Goal: Task Accomplishment & Management: Manage account settings

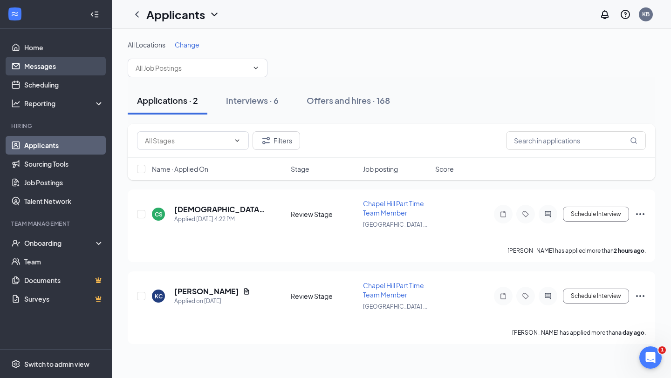
click at [41, 67] on link "Messages" at bounding box center [64, 66] width 80 height 19
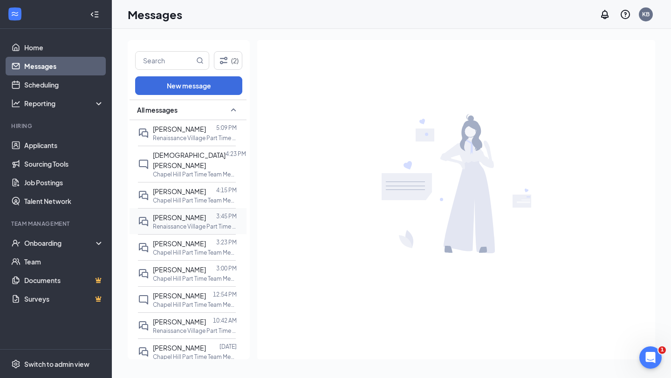
click at [182, 223] on p "Renaissance Village Part Time Team Member at [GEOGRAPHIC_DATA]" at bounding box center [195, 227] width 84 height 8
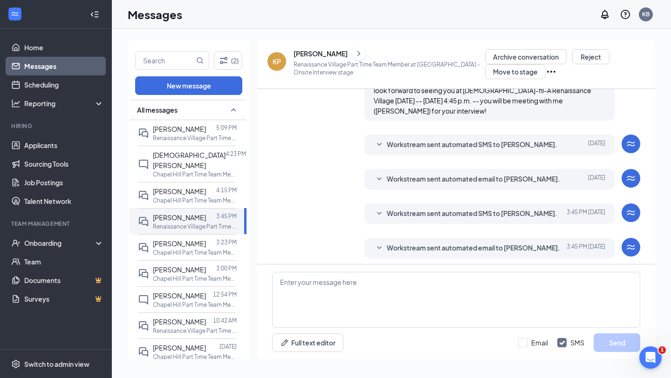
scroll to position [220, 0]
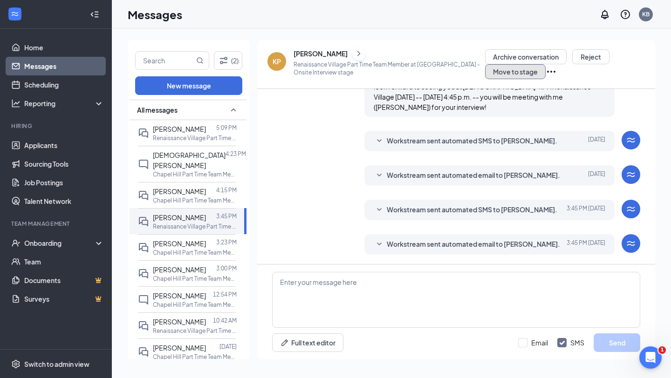
click at [517, 71] on button "Move to stage" at bounding box center [515, 71] width 61 height 15
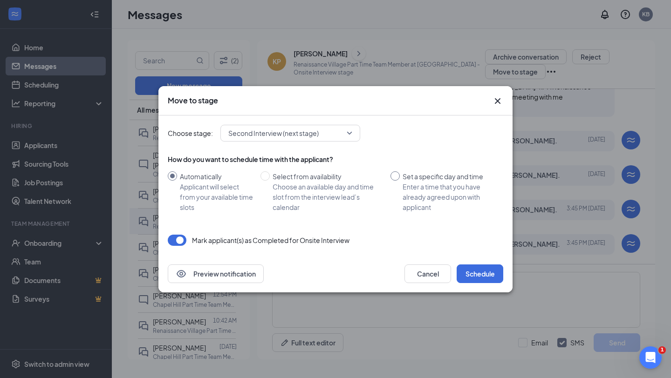
click at [398, 176] on input "Set a specific day and time Enter a time that you have already agreed upon with…" at bounding box center [394, 175] width 9 height 9
radio input "true"
radio input "false"
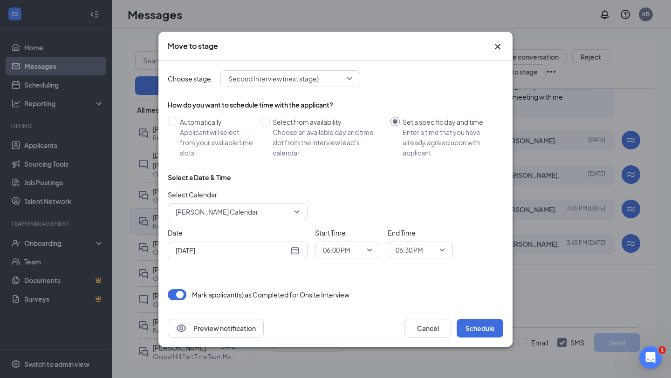
click at [251, 202] on div "Select Calendar [PERSON_NAME] Calendar" at bounding box center [238, 205] width 140 height 31
click at [248, 207] on span "[PERSON_NAME] Calendar" at bounding box center [233, 212] width 115 height 14
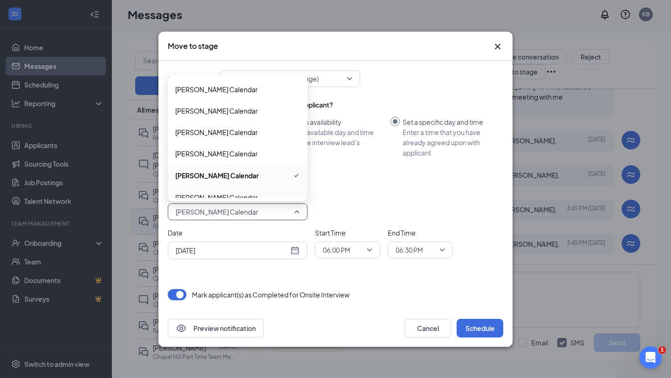
scroll to position [117, 0]
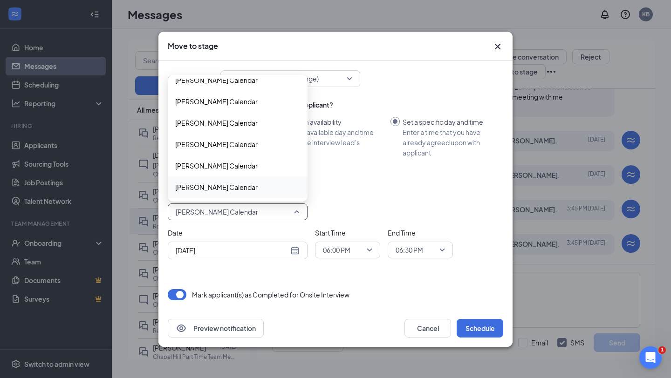
click at [220, 190] on span "[PERSON_NAME] Calendar" at bounding box center [216, 187] width 82 height 10
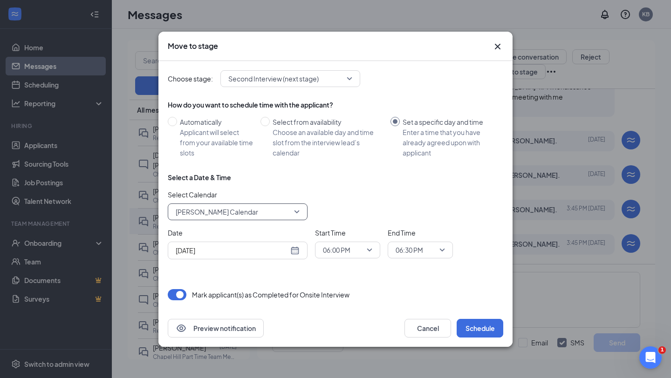
click at [291, 249] on div "[DATE]" at bounding box center [238, 250] width 124 height 10
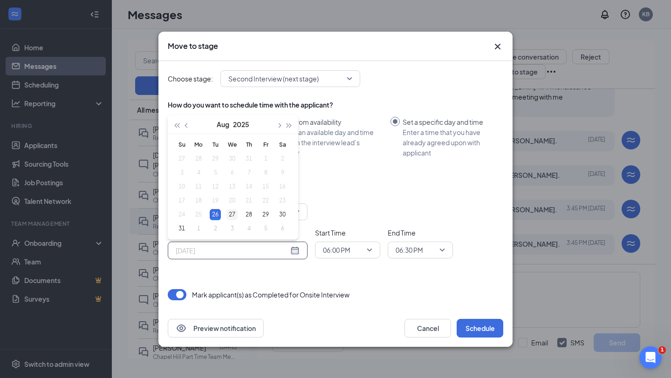
type input "[DATE]"
click at [231, 212] on div "27" at bounding box center [231, 214] width 11 height 11
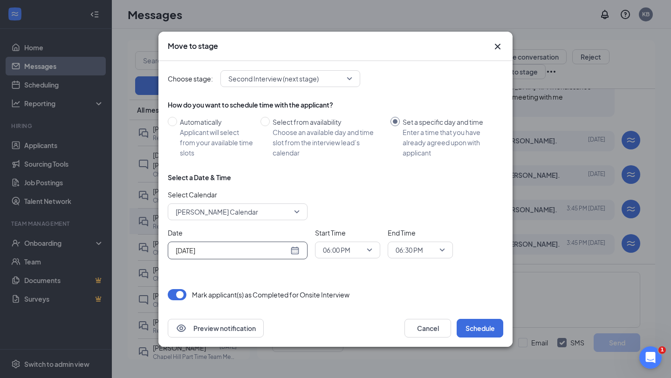
click at [348, 246] on span "06:00 PM" at bounding box center [336, 250] width 27 height 14
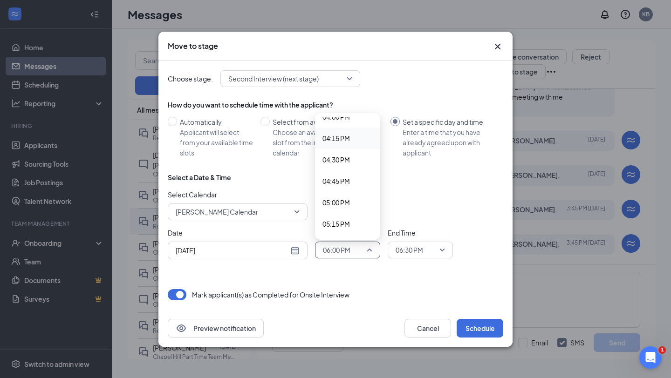
click at [334, 143] on span "04:15 PM" at bounding box center [335, 138] width 27 height 10
click at [416, 245] on span "06:30 PM" at bounding box center [408, 250] width 27 height 14
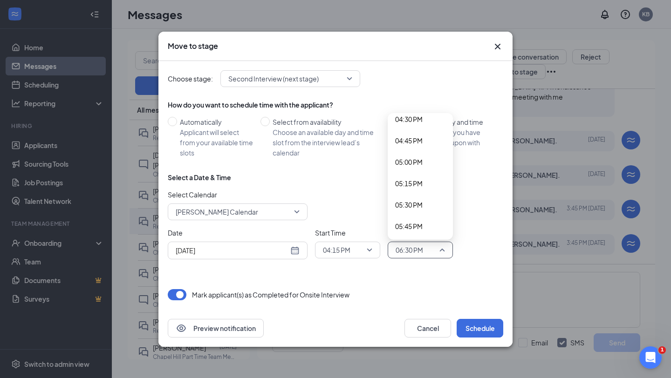
scroll to position [1422, 0]
click at [407, 122] on span "04:30 PM" at bounding box center [408, 120] width 27 height 10
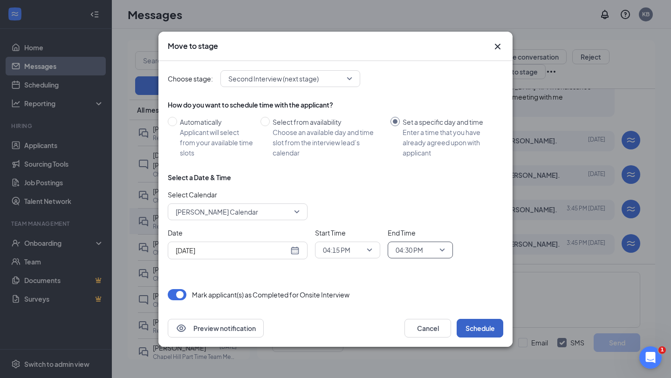
click at [484, 330] on button "Schedule" at bounding box center [479, 328] width 47 height 19
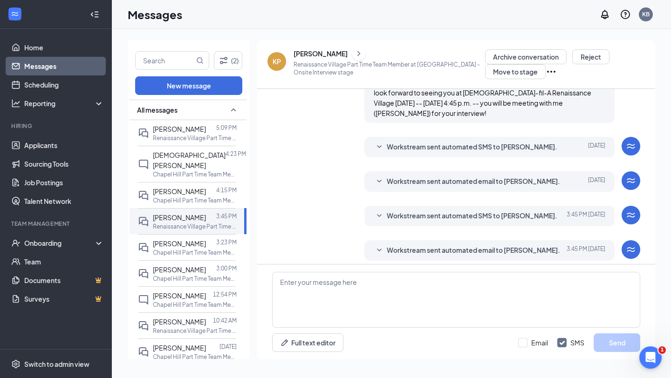
scroll to position [220, 0]
